Goal: Task Accomplishment & Management: Use online tool/utility

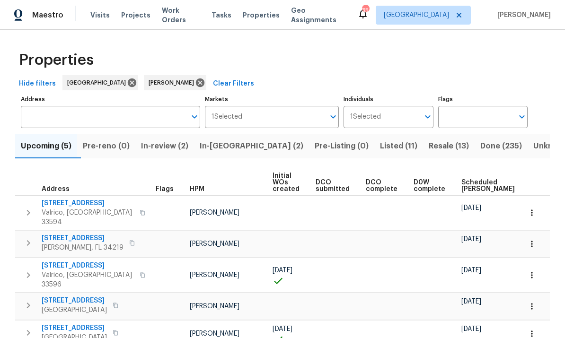
click at [228, 152] on span "In-reno (2)" at bounding box center [252, 146] width 104 height 13
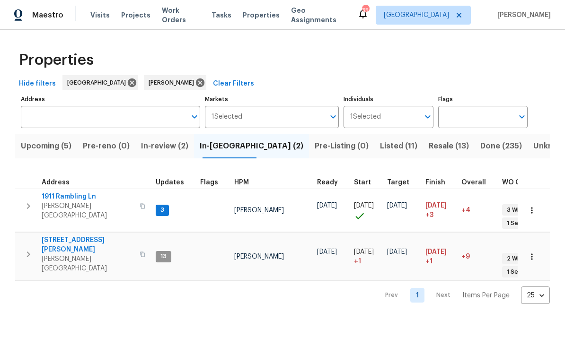
click at [36, 203] on button "button" at bounding box center [28, 206] width 19 height 28
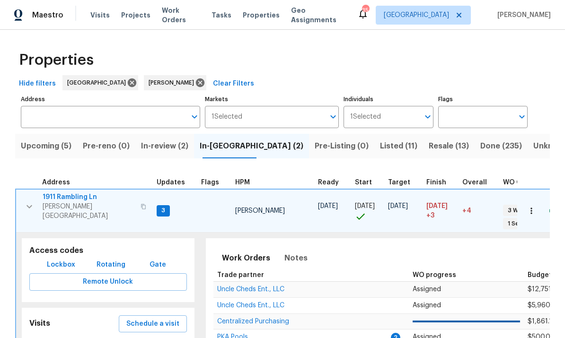
click at [140, 204] on icon "button" at bounding box center [143, 207] width 6 height 6
click at [57, 259] on span "Lockbox" at bounding box center [61, 265] width 28 height 12
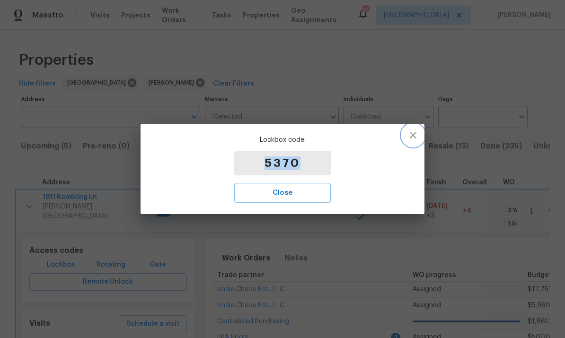
click at [413, 139] on icon "button" at bounding box center [412, 135] width 11 height 11
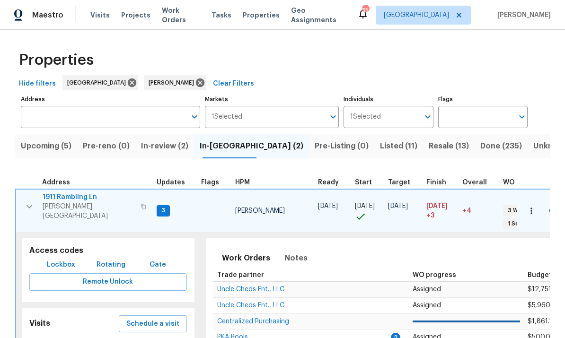
click at [75, 202] on span "1911 Rambling Ln" at bounding box center [89, 196] width 92 height 9
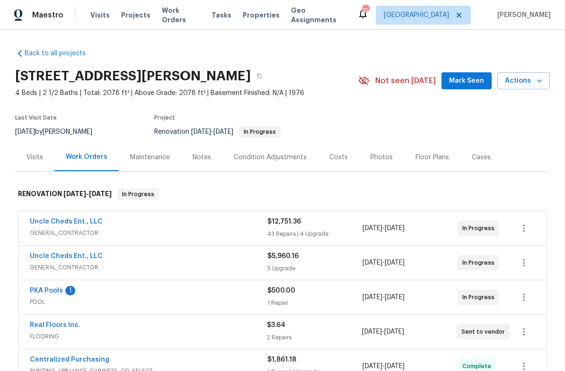
click at [192, 155] on div "Notes" at bounding box center [201, 157] width 18 height 9
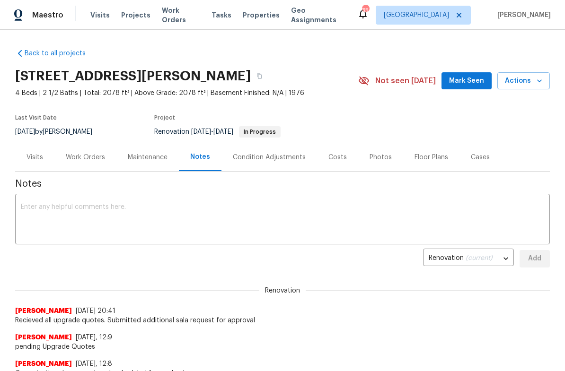
click at [62, 211] on textarea at bounding box center [282, 220] width 523 height 33
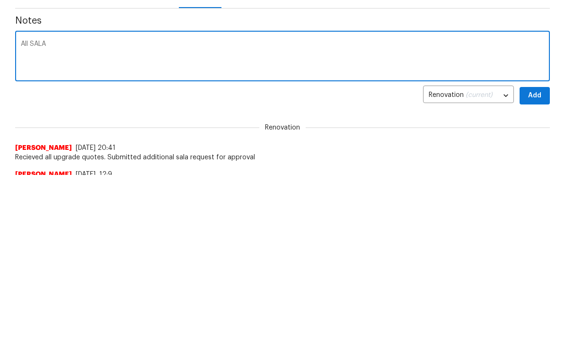
click at [36, 204] on textarea "All SALA" at bounding box center [282, 220] width 523 height 33
click at [147, 204] on textarea "All requested SALA" at bounding box center [282, 220] width 523 height 33
type textarea "All requested SALA upgrades have been approved"
click at [537, 253] on span "Add" at bounding box center [534, 259] width 15 height 12
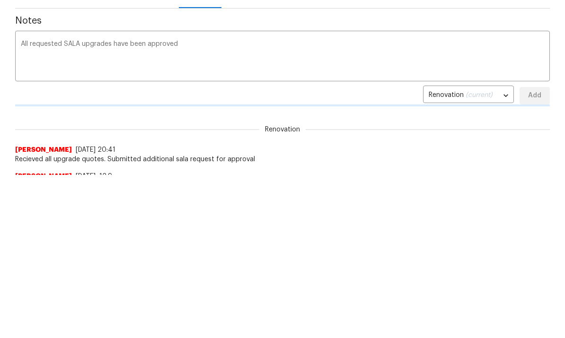
scroll to position [163, 0]
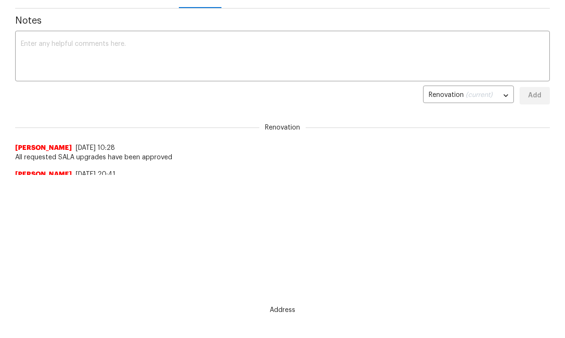
click at [52, 46] on textarea at bounding box center [282, 57] width 523 height 33
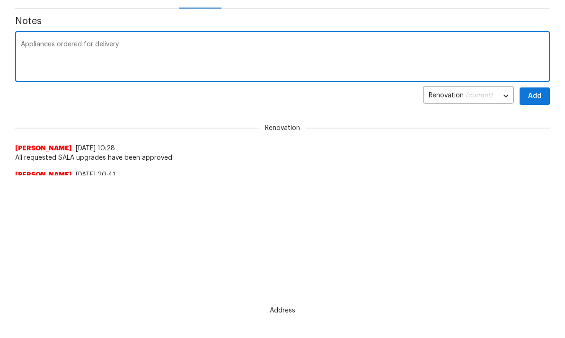
type textarea "Appliances ordered for delivery"
click at [541, 94] on span "Add" at bounding box center [534, 96] width 15 height 12
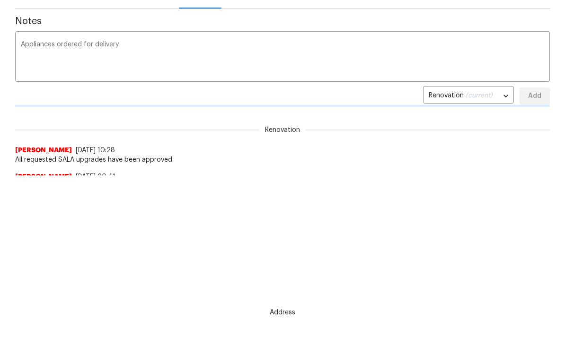
scroll to position [163, 0]
